Goal: Navigation & Orientation: Find specific page/section

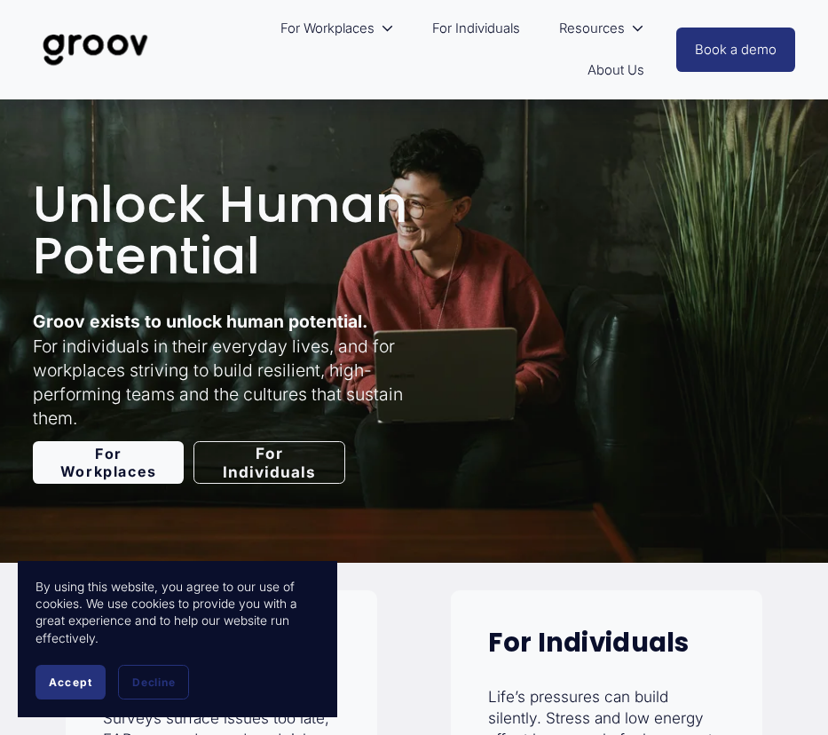
click at [470, 31] on link "For Individuals" at bounding box center [476, 29] width 106 height 42
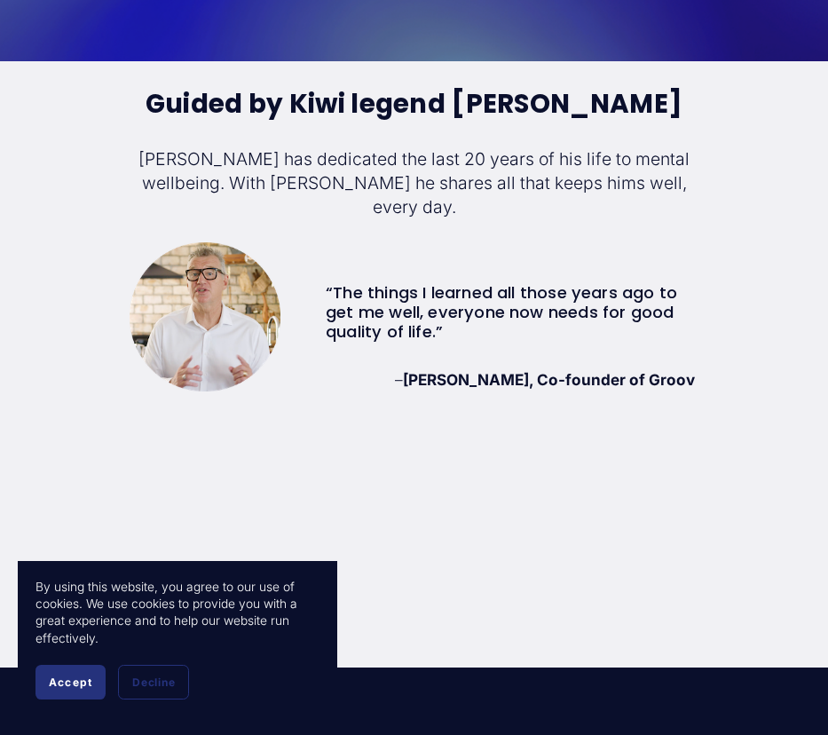
scroll to position [4292, 0]
